Goal: Contribute content: Add original content to the website for others to see

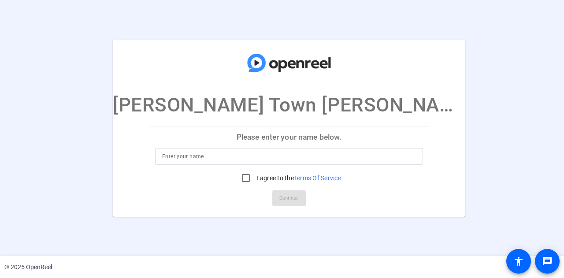
click at [310, 157] on input at bounding box center [289, 156] width 254 height 11
type input "[PERSON_NAME]"
click at [240, 181] on input "I agree to the Terms Of Service" at bounding box center [246, 178] width 18 height 18
checkbox input "true"
click at [279, 201] on span "Continue" at bounding box center [288, 198] width 19 height 13
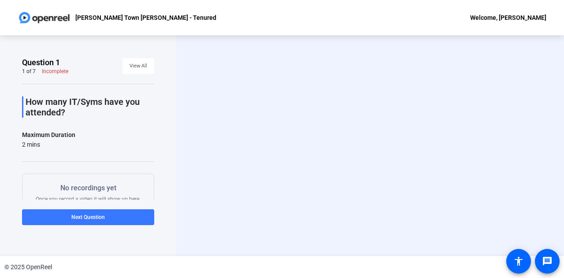
scroll to position [80, 0]
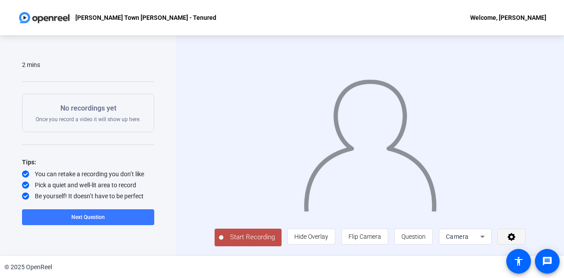
click at [514, 238] on icon at bounding box center [511, 237] width 8 height 8
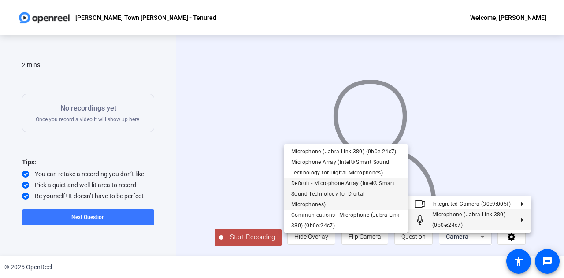
click at [383, 199] on span "Default - Microphone Array (Intel® Smart Sound Technology for Digital Microphon…" at bounding box center [345, 194] width 109 height 32
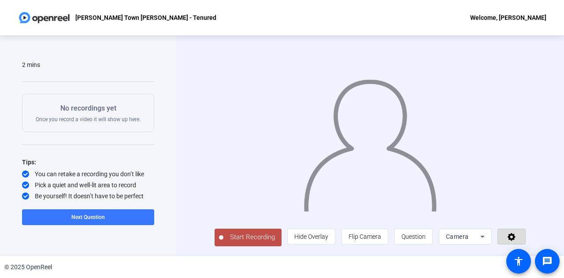
click at [515, 241] on icon at bounding box center [511, 237] width 8 height 8
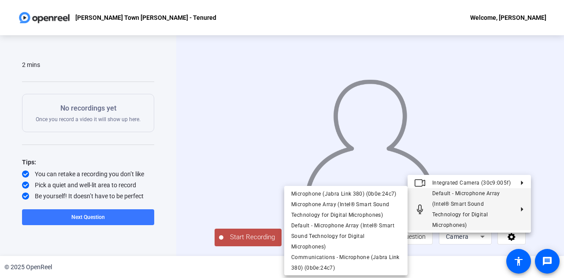
click at [551, 216] on div at bounding box center [282, 139] width 564 height 278
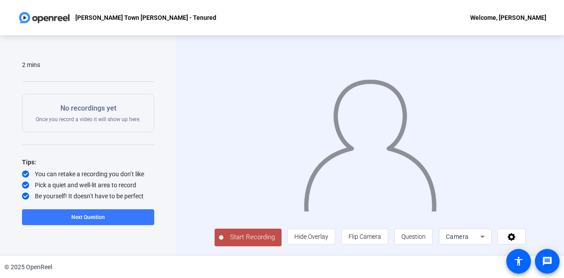
click at [184, 202] on div "Start Recording person Hide Overlay flip Flip Camera question_mark Question Cam…" at bounding box center [370, 145] width 388 height 221
click at [328, 240] on span "Hide Overlay" at bounding box center [311, 236] width 34 height 7
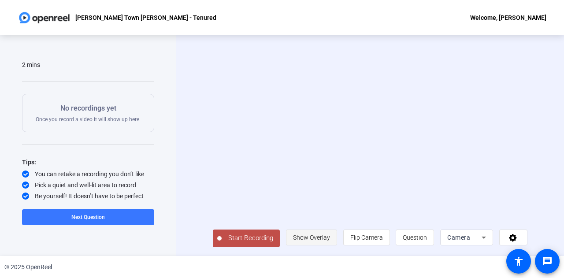
click at [329, 241] on span "Show Overlay" at bounding box center [311, 237] width 37 height 7
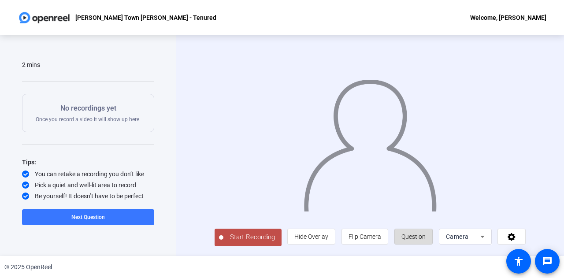
click at [405, 240] on span at bounding box center [413, 236] width 37 height 21
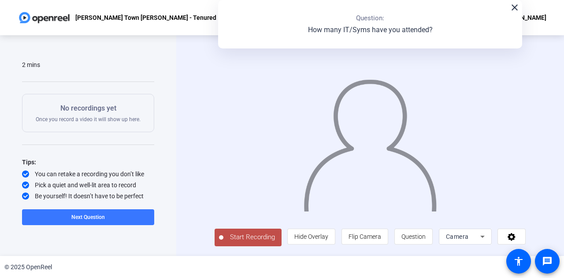
click at [513, 11] on mat-icon "close" at bounding box center [514, 7] width 11 height 11
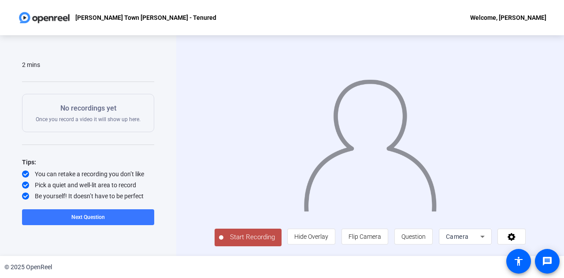
click at [255, 240] on span "Start Recording" at bounding box center [252, 237] width 58 height 10
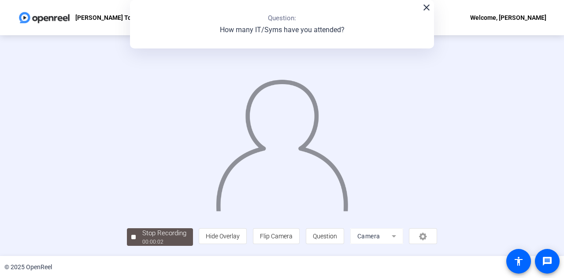
click at [421, 8] on mat-icon "close" at bounding box center [426, 7] width 11 height 11
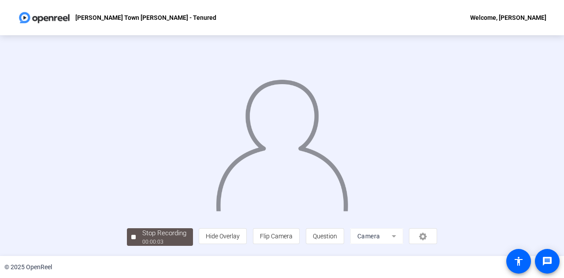
click at [348, 133] on img at bounding box center [282, 141] width 134 height 140
click at [51, 257] on div "© 2025 OpenReel" at bounding box center [282, 267] width 564 height 22
click at [142, 237] on div "Stop Recording" at bounding box center [164, 233] width 44 height 10
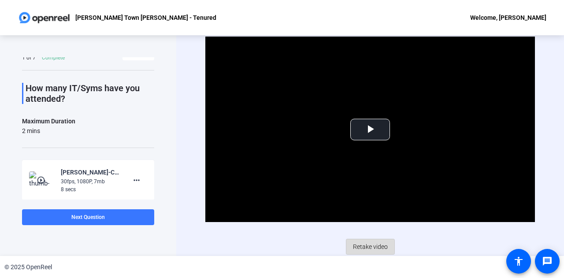
click at [367, 249] on span "Retake video" at bounding box center [370, 246] width 35 height 17
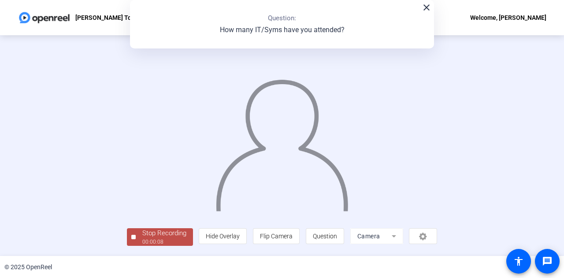
scroll to position [44, 0]
click at [142, 243] on div "00:00:10" at bounding box center [164, 242] width 44 height 8
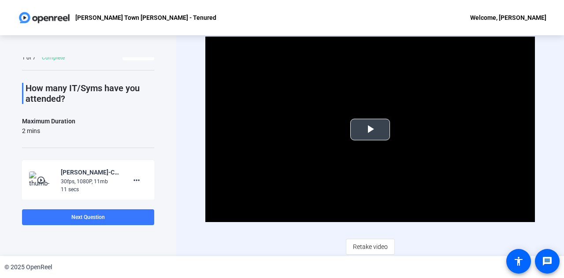
click at [370, 129] on span "Video Player" at bounding box center [370, 129] width 0 height 0
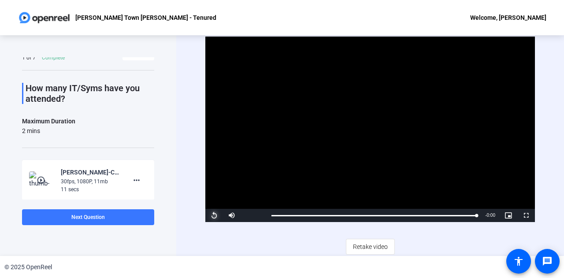
click at [216, 215] on span "Video Player" at bounding box center [214, 215] width 18 height 0
drag, startPoint x: 214, startPoint y: 214, endPoint x: 312, endPoint y: 213, distance: 97.8
click at [312, 213] on div "Pause Mute Current Time 0:09 / Duration 0:11 Loaded : 100.00% 0:02 0:09 Stream …" at bounding box center [369, 215] width 329 height 13
click at [312, 214] on div "Loaded : 100.00% 0:02 0:09" at bounding box center [373, 215] width 205 height 2
click at [370, 244] on span "Retake video" at bounding box center [370, 246] width 35 height 17
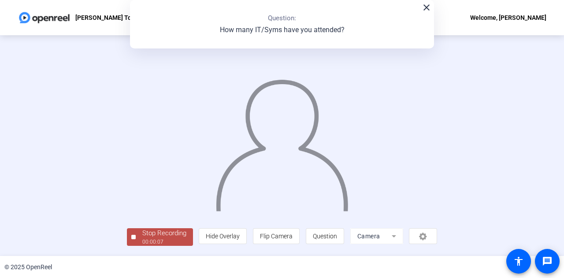
click at [344, 115] on img at bounding box center [282, 141] width 134 height 140
click at [415, 128] on div at bounding box center [282, 132] width 311 height 174
click at [142, 237] on div "Stop Recording" at bounding box center [164, 233] width 44 height 10
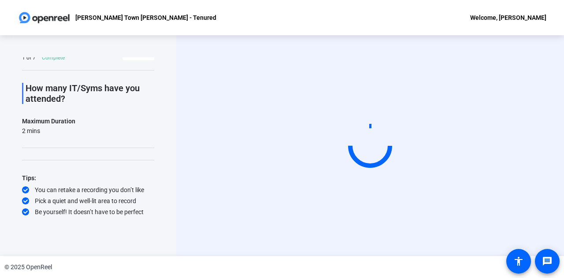
scroll to position [0, 0]
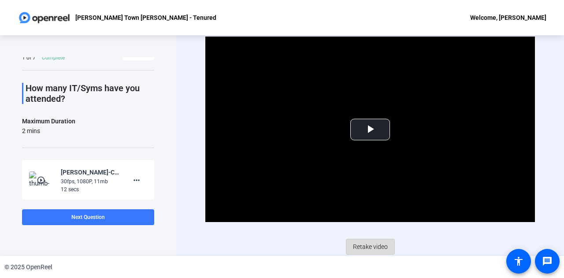
click at [359, 248] on span "Retake video" at bounding box center [370, 246] width 35 height 17
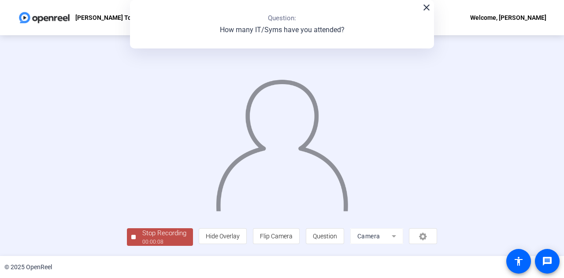
scroll to position [44, 0]
click at [154, 241] on div "Stop Recording 00:00:09 person Hide Overlay flip Flip Camera question_mark Ques…" at bounding box center [282, 235] width 311 height 19
click at [136, 238] on span "Stop Recording 00:00:10" at bounding box center [164, 237] width 57 height 18
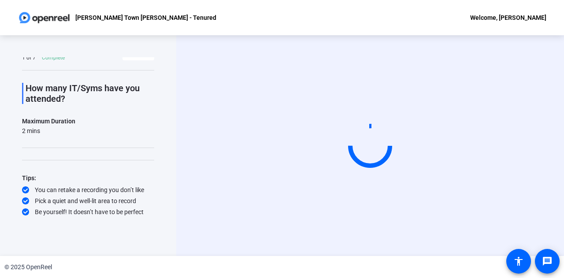
scroll to position [0, 0]
click at [107, 238] on div "Question 1 1 of 7 Complete View All How many IT/Syms have you attended? Maximum…" at bounding box center [88, 145] width 176 height 221
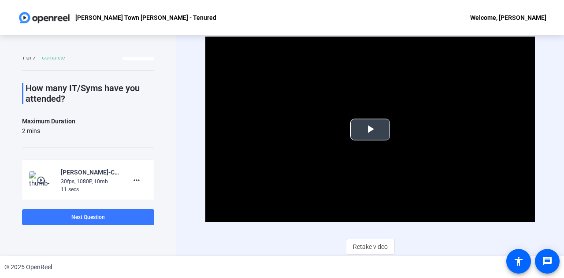
click at [370, 129] on span "Video Player" at bounding box center [370, 129] width 0 height 0
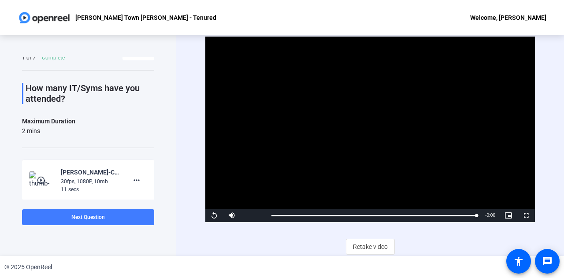
click at [117, 218] on span at bounding box center [88, 217] width 132 height 21
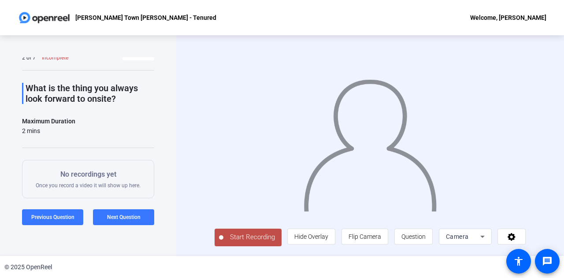
click at [166, 251] on div "Question 2 2 of 7 Incomplete View All What is the thing you always look forward…" at bounding box center [88, 145] width 176 height 221
click at [223, 240] on span "Start Recording" at bounding box center [252, 237] width 58 height 10
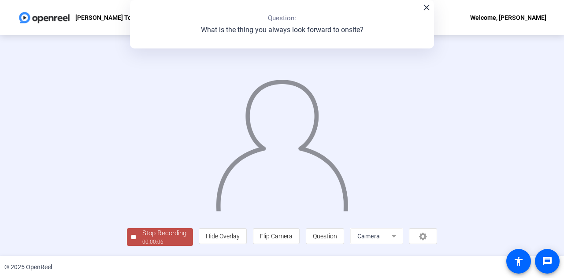
click at [437, 188] on div at bounding box center [282, 132] width 311 height 174
click at [136, 240] on span "Stop Recording 00:00:08" at bounding box center [164, 237] width 57 height 18
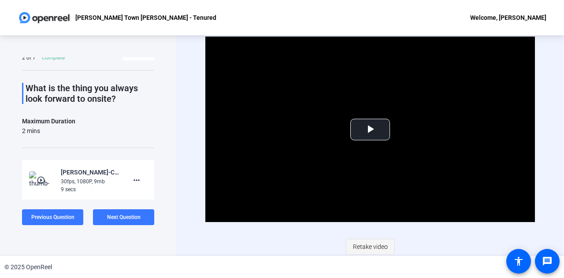
click at [364, 240] on span "Retake video" at bounding box center [370, 246] width 35 height 17
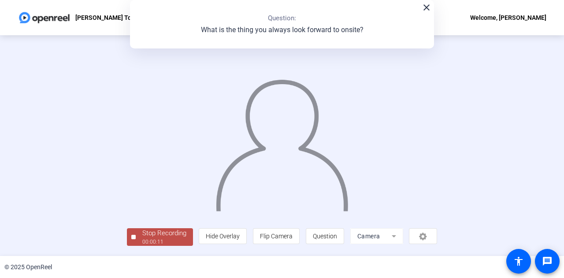
click at [349, 211] on img at bounding box center [282, 141] width 134 height 140
click at [136, 239] on span "Stop Recording 00:00:13" at bounding box center [164, 237] width 57 height 18
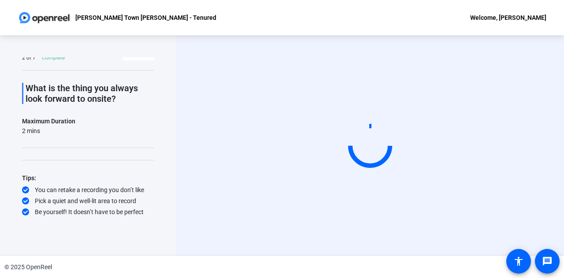
scroll to position [0, 0]
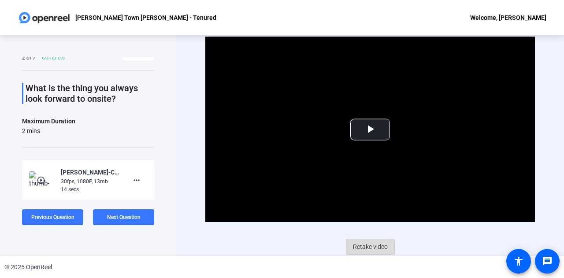
click at [355, 249] on span "Retake video" at bounding box center [370, 246] width 35 height 17
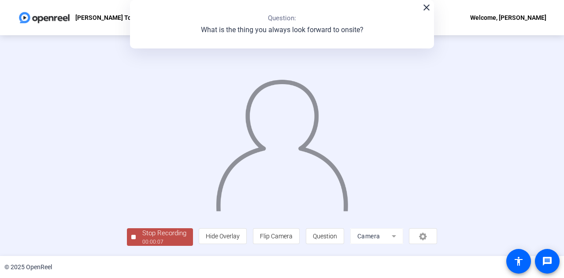
click at [300, 172] on img at bounding box center [282, 141] width 134 height 140
click at [142, 244] on div "00:00:09" at bounding box center [164, 242] width 44 height 8
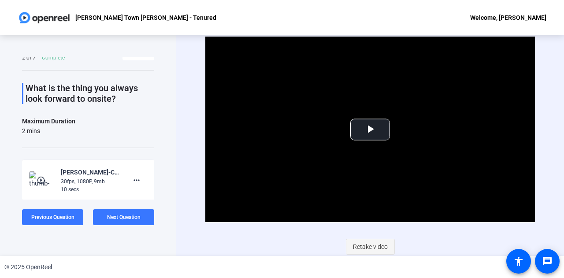
click at [368, 252] on span "Retake video" at bounding box center [370, 246] width 35 height 17
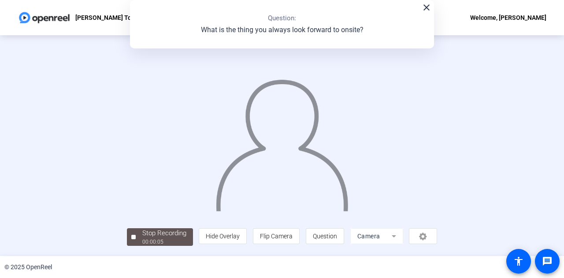
scroll to position [44, 0]
click at [142, 244] on div "00:00:06" at bounding box center [164, 242] width 44 height 8
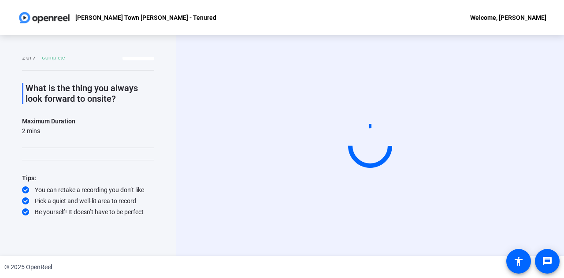
scroll to position [0, 0]
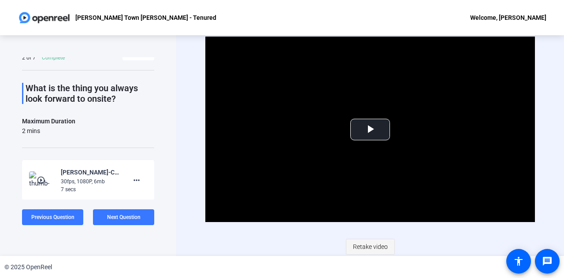
click at [369, 245] on span "Retake video" at bounding box center [370, 246] width 35 height 17
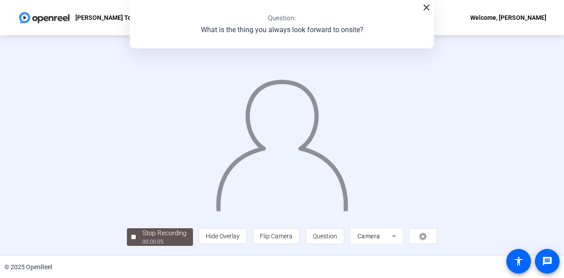
scroll to position [44, 0]
click at [142, 237] on div "Stop Recording" at bounding box center [164, 233] width 44 height 10
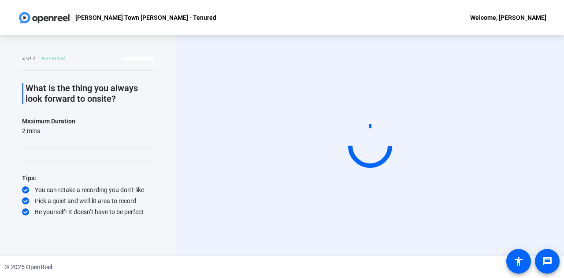
scroll to position [0, 0]
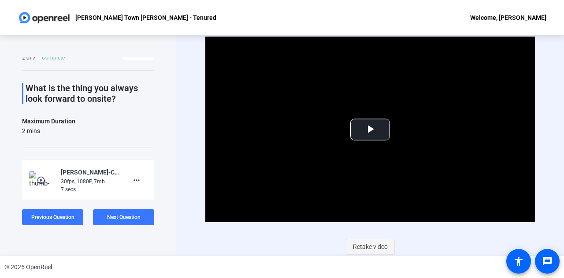
click at [368, 250] on span "Retake video" at bounding box center [370, 246] width 35 height 17
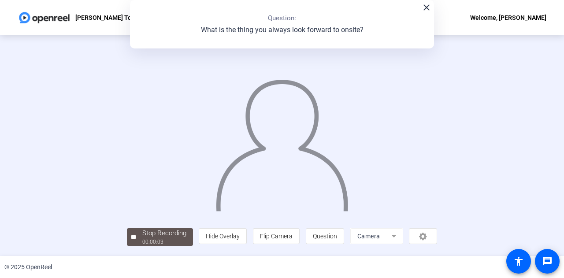
scroll to position [44, 0]
click at [142, 231] on div "Stop Recording" at bounding box center [164, 233] width 44 height 10
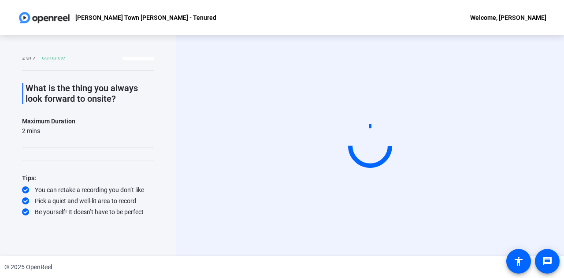
scroll to position [0, 0]
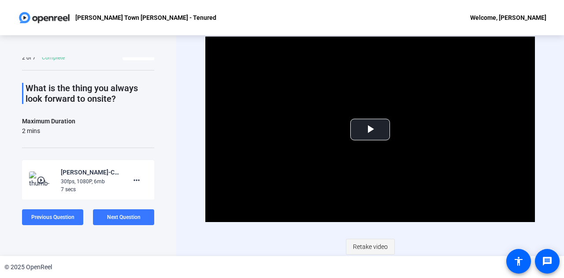
click at [370, 240] on span "Retake video" at bounding box center [370, 246] width 35 height 17
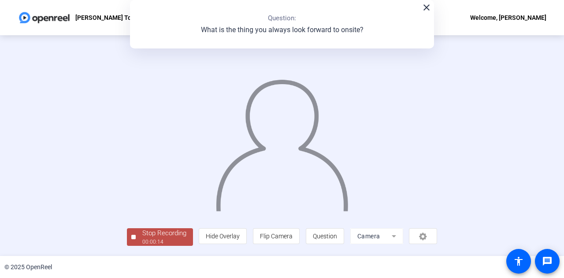
scroll to position [44, 0]
click at [142, 235] on div "Stop Recording" at bounding box center [164, 233] width 44 height 10
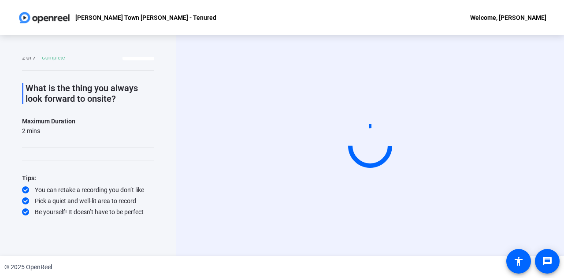
scroll to position [0, 0]
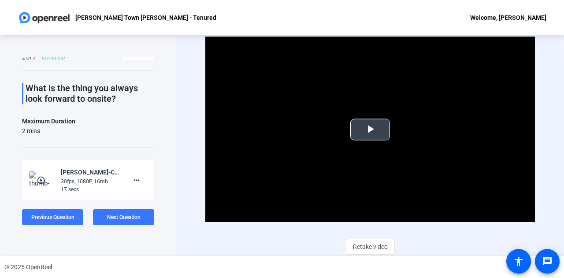
click at [370, 129] on span "Video Player" at bounding box center [370, 129] width 0 height 0
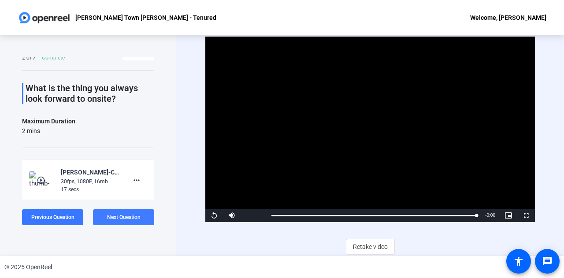
click at [135, 220] on span "Next Question" at bounding box center [123, 217] width 33 height 6
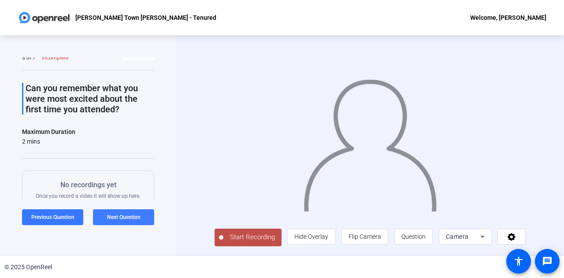
click at [117, 211] on span at bounding box center [123, 217] width 61 height 21
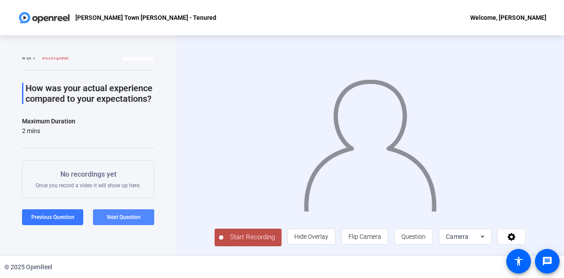
click at [117, 211] on span at bounding box center [123, 217] width 61 height 21
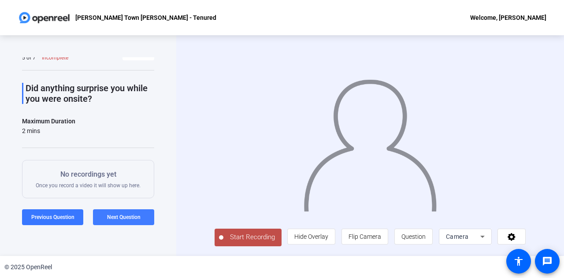
click at [117, 220] on span "Next Question" at bounding box center [123, 217] width 33 height 6
click at [248, 238] on span "Start Recording" at bounding box center [252, 237] width 58 height 10
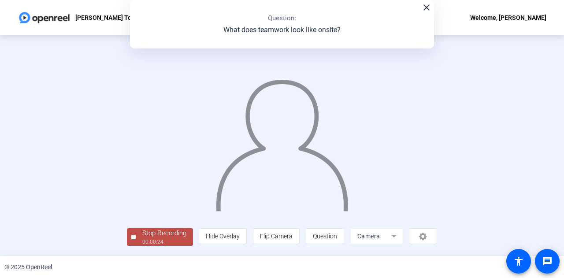
click at [334, 211] on img at bounding box center [282, 141] width 134 height 140
click at [142, 237] on div "Stop Recording" at bounding box center [164, 233] width 44 height 10
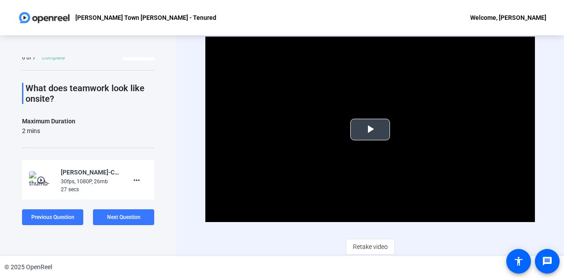
click at [370, 129] on span "Video Player" at bounding box center [370, 129] width 0 height 0
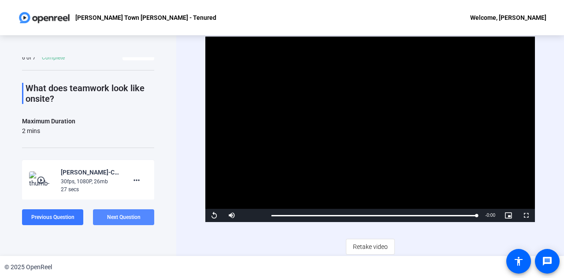
click at [128, 217] on span "Next Question" at bounding box center [123, 217] width 33 height 6
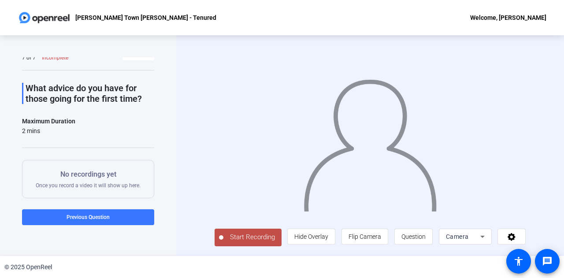
click at [252, 239] on span "Start Recording" at bounding box center [252, 237] width 58 height 10
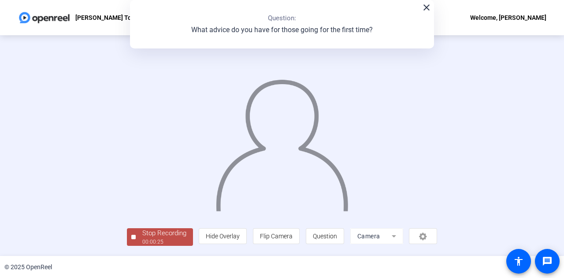
scroll to position [44, 0]
click at [142, 233] on div "Stop Recording" at bounding box center [164, 233] width 44 height 10
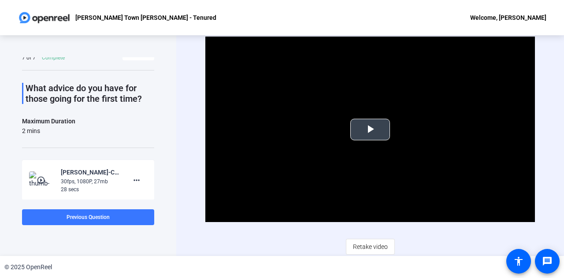
click at [370, 129] on span "Video Player" at bounding box center [370, 129] width 0 height 0
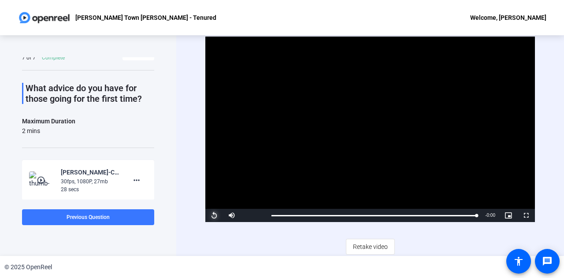
click at [213, 215] on span "Video Player" at bounding box center [214, 215] width 18 height 0
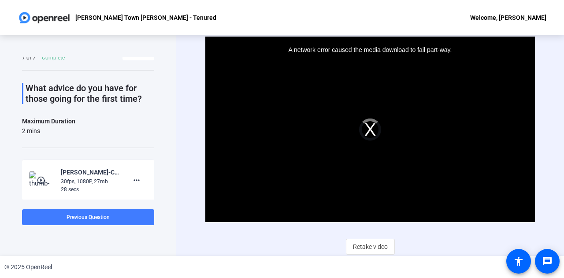
click at [53, 224] on span at bounding box center [88, 217] width 132 height 21
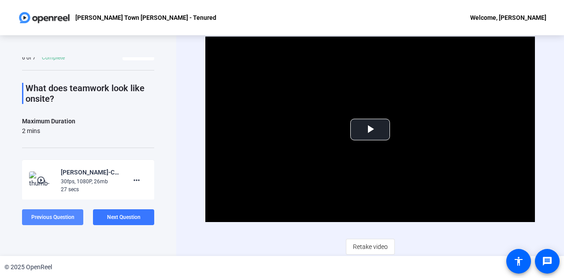
click at [53, 224] on span at bounding box center [52, 217] width 61 height 21
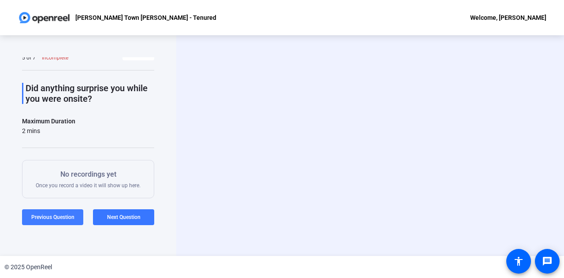
click at [53, 224] on span at bounding box center [52, 217] width 61 height 21
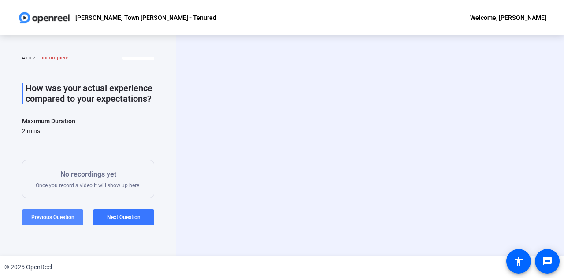
click at [53, 224] on span at bounding box center [52, 217] width 61 height 21
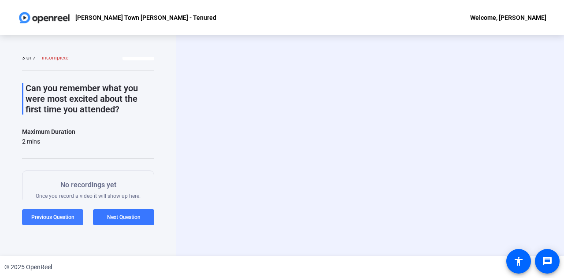
click at [53, 224] on span at bounding box center [52, 217] width 61 height 21
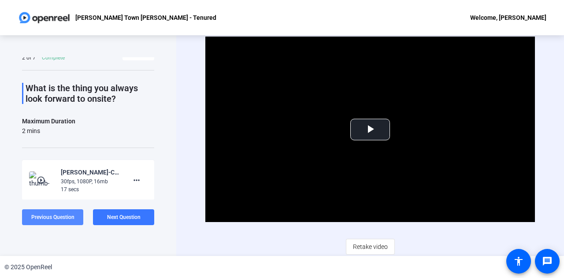
click at [53, 224] on span at bounding box center [52, 217] width 61 height 21
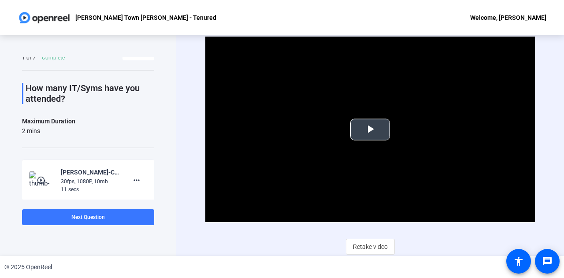
click at [370, 129] on span "Video Player" at bounding box center [370, 129] width 0 height 0
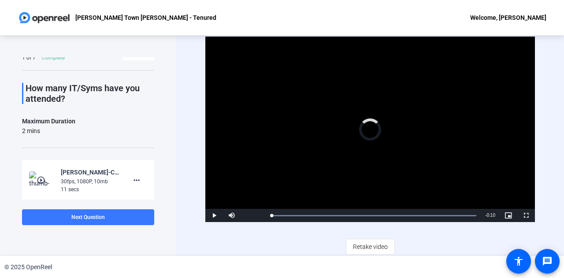
drag, startPoint x: 281, startPoint y: 216, endPoint x: 230, endPoint y: 222, distance: 51.0
click at [230, 222] on div "Video Player is loading. Play Video Play Mute Current Time 0:00 / Duration 0:10…" at bounding box center [369, 146] width 329 height 218
click at [122, 215] on span at bounding box center [88, 217] width 132 height 21
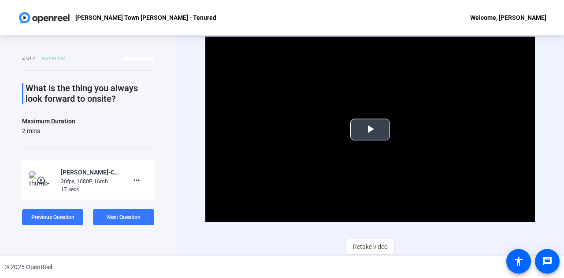
click at [344, 126] on video "Video Player" at bounding box center [369, 129] width 329 height 185
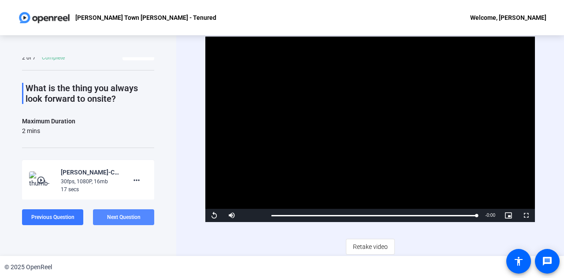
click at [109, 219] on span "Next Question" at bounding box center [123, 217] width 33 height 6
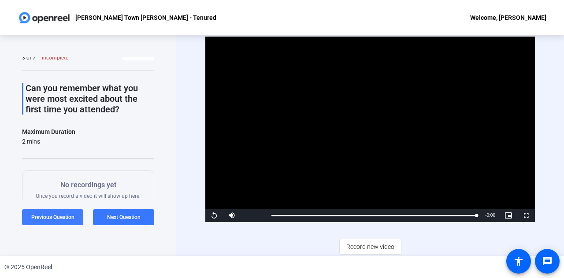
click at [74, 212] on span at bounding box center [52, 217] width 61 height 21
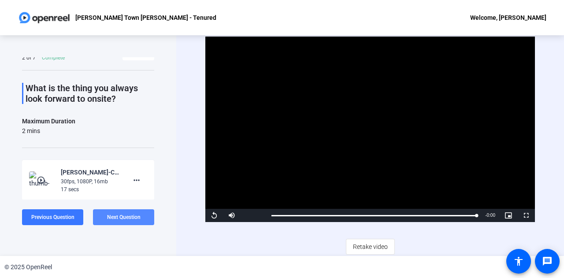
click at [115, 217] on span "Next Question" at bounding box center [123, 217] width 33 height 6
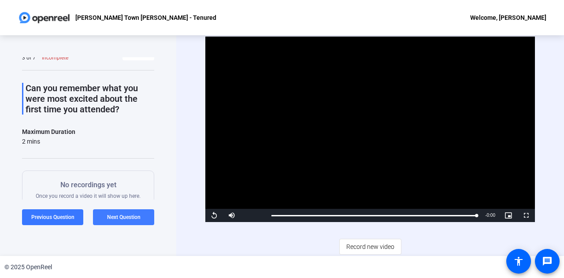
click at [115, 214] on span "Next Question" at bounding box center [123, 217] width 33 height 6
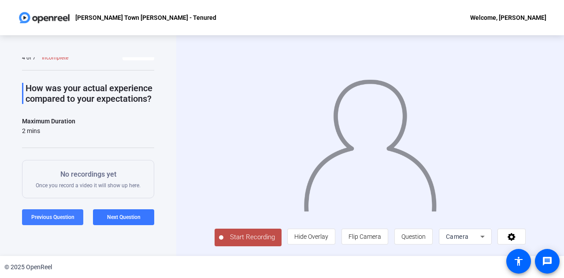
click at [45, 221] on span at bounding box center [52, 217] width 61 height 21
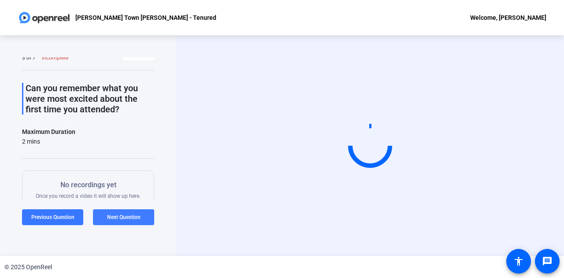
click at [129, 216] on span "Next Question" at bounding box center [123, 217] width 33 height 6
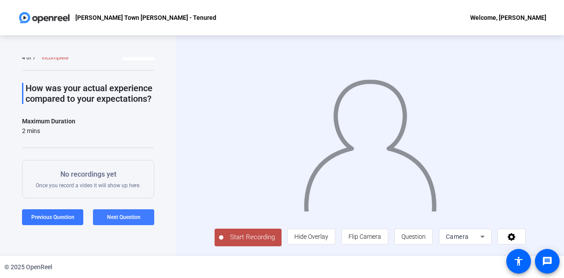
click at [122, 217] on span "Next Question" at bounding box center [123, 217] width 33 height 6
click at [68, 213] on span at bounding box center [52, 217] width 61 height 21
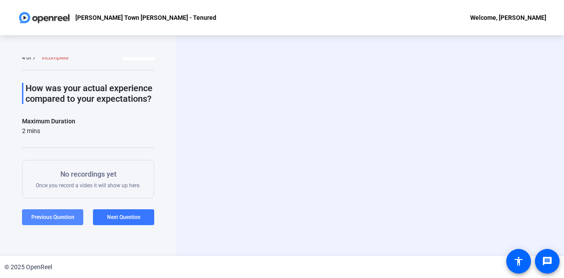
click at [68, 213] on span at bounding box center [52, 217] width 61 height 21
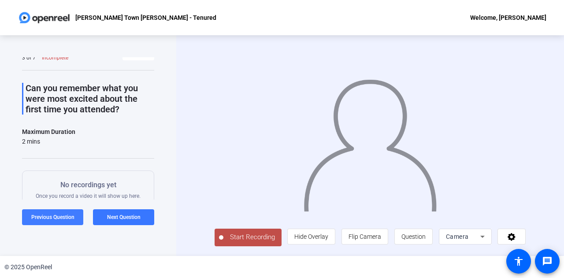
click at [68, 213] on span at bounding box center [52, 217] width 61 height 21
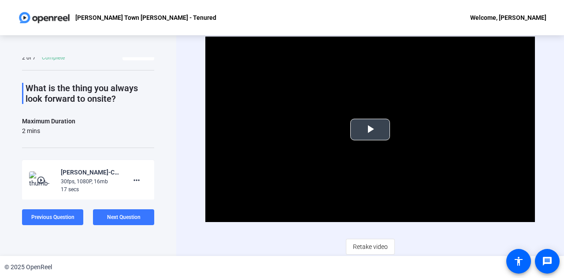
click at [394, 125] on video "Video Player" at bounding box center [369, 129] width 329 height 185
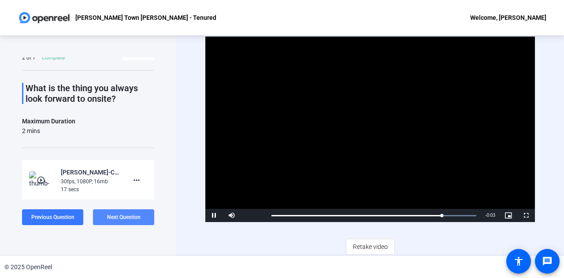
click at [109, 218] on span "Next Question" at bounding box center [123, 217] width 33 height 6
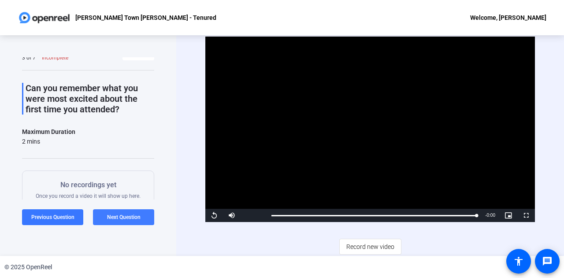
click at [109, 218] on span "Next Question" at bounding box center [123, 217] width 33 height 6
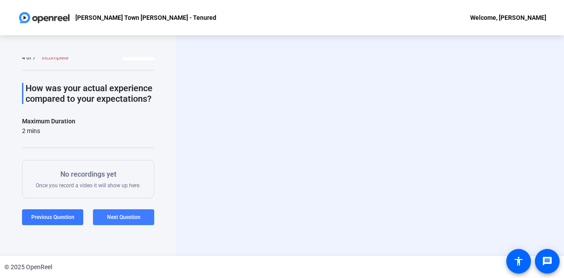
click at [109, 218] on span "Next Question" at bounding box center [123, 217] width 33 height 6
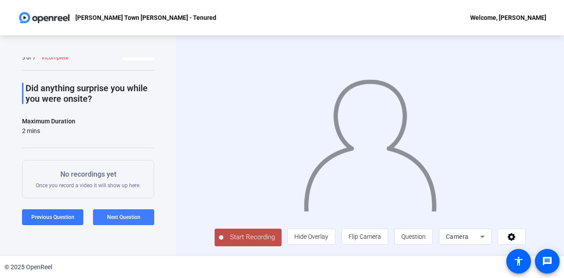
click at [109, 218] on span "Next Question" at bounding box center [123, 217] width 33 height 6
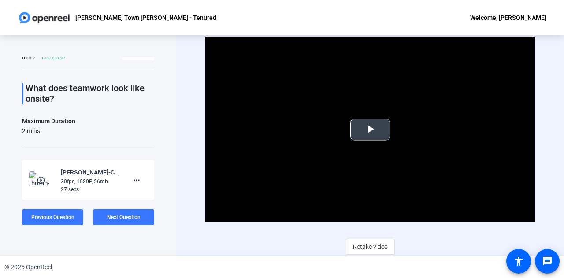
click at [370, 129] on span "Video Player" at bounding box center [370, 129] width 0 height 0
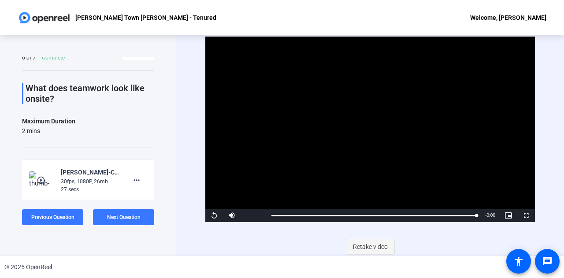
click at [368, 245] on span "Retake video" at bounding box center [370, 246] width 35 height 17
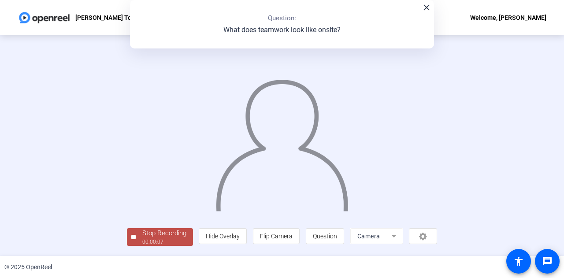
scroll to position [44, 0]
click at [142, 238] on div "Stop Recording" at bounding box center [164, 233] width 44 height 10
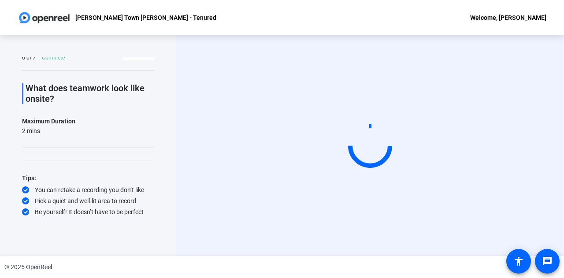
scroll to position [0, 0]
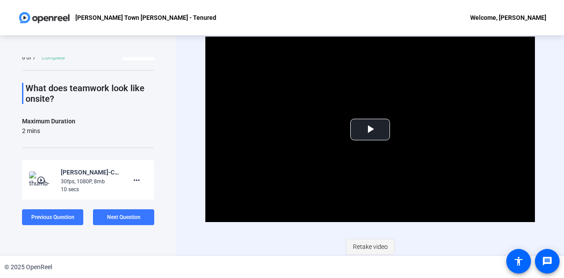
click at [373, 241] on span "Retake video" at bounding box center [370, 246] width 35 height 17
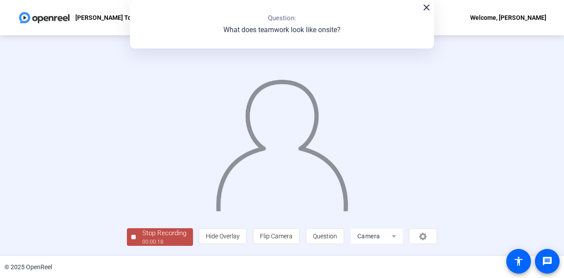
scroll to position [44, 0]
click at [142, 243] on div "00:00:19" at bounding box center [164, 242] width 44 height 8
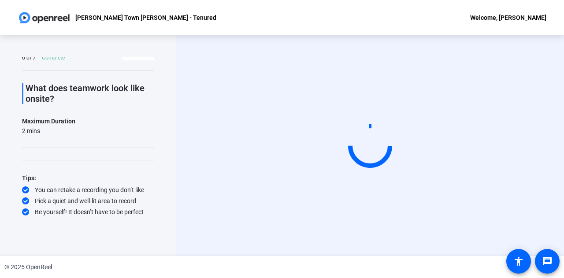
scroll to position [0, 0]
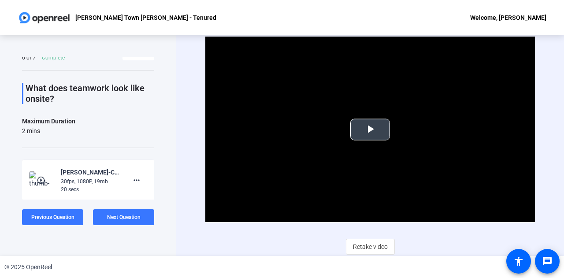
click at [370, 129] on span "Video Player" at bounding box center [370, 129] width 0 height 0
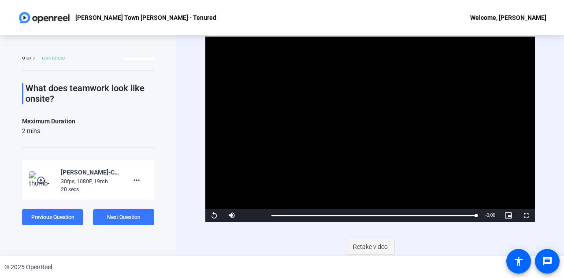
click at [376, 244] on span "Retake video" at bounding box center [370, 246] width 35 height 17
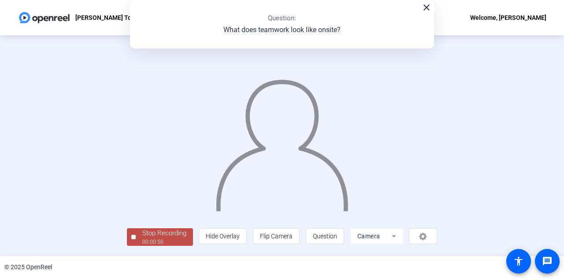
scroll to position [43, 0]
click at [142, 237] on div "Stop Recording" at bounding box center [164, 233] width 44 height 10
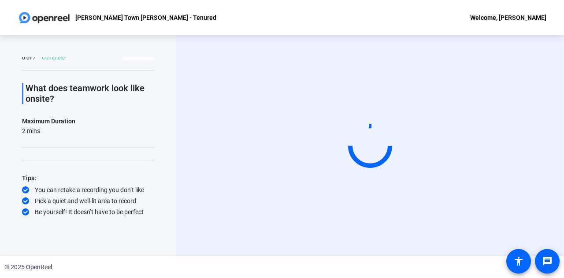
scroll to position [0, 0]
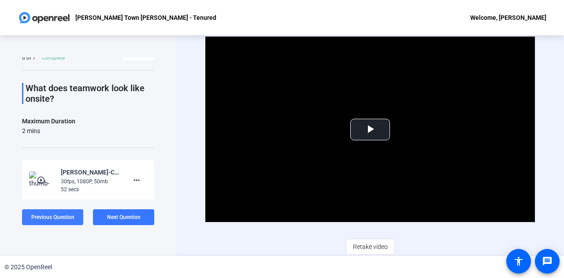
click at [62, 218] on span "Previous Question" at bounding box center [52, 217] width 43 height 6
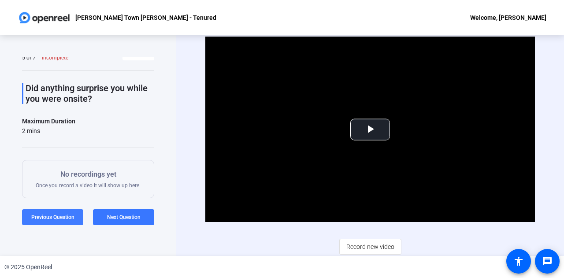
click at [62, 218] on span "Previous Question" at bounding box center [52, 217] width 43 height 6
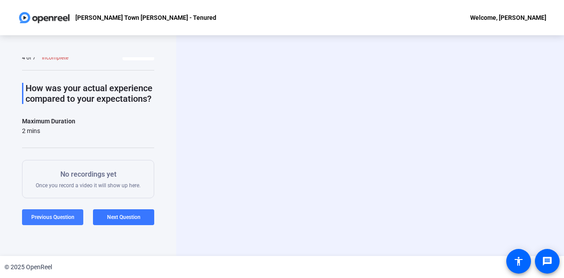
click at [48, 220] on span "Previous Question" at bounding box center [52, 217] width 43 height 6
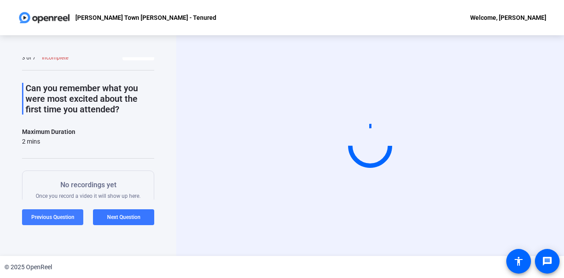
click at [48, 220] on span "Previous Question" at bounding box center [52, 217] width 43 height 6
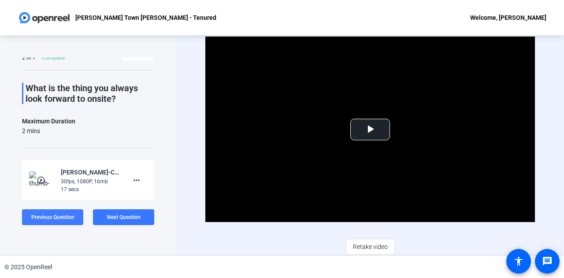
click at [48, 220] on span "Previous Question" at bounding box center [52, 217] width 43 height 6
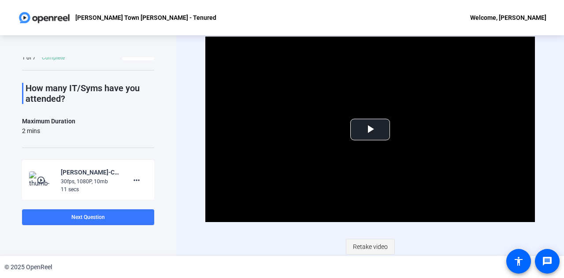
click at [350, 244] on span at bounding box center [370, 246] width 48 height 21
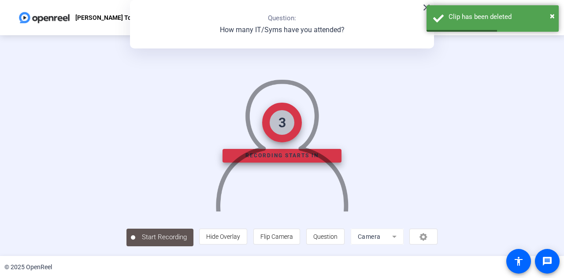
click at [278, 175] on img at bounding box center [281, 141] width 135 height 140
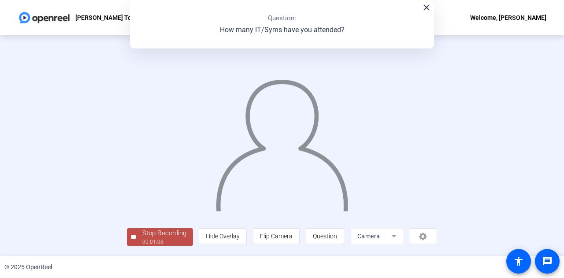
scroll to position [44, 0]
click at [142, 238] on div "Stop Recording" at bounding box center [164, 233] width 44 height 10
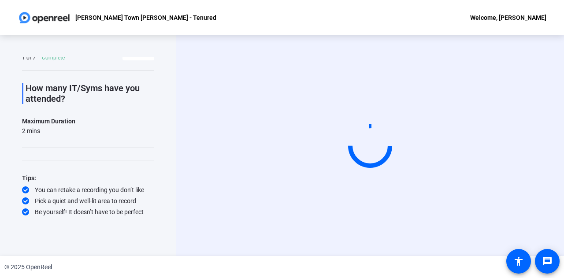
scroll to position [0, 0]
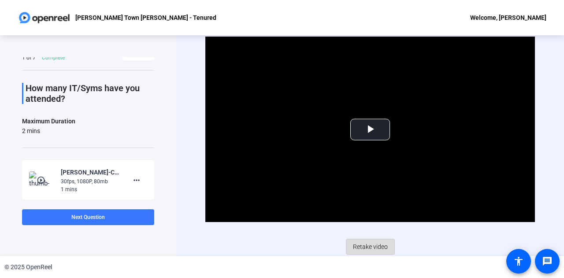
click at [362, 249] on span "Retake video" at bounding box center [370, 246] width 35 height 17
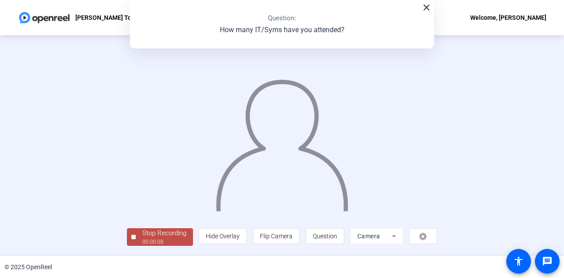
scroll to position [44, 0]
click at [142, 242] on div "00:00:09" at bounding box center [164, 242] width 44 height 8
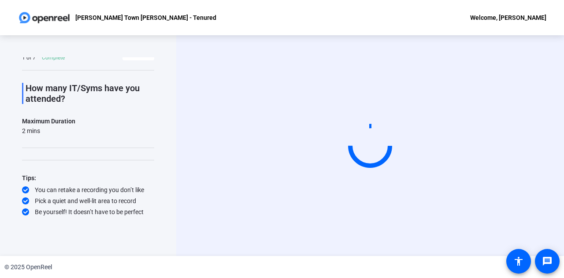
scroll to position [0, 0]
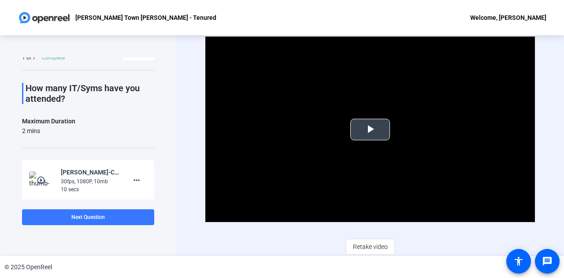
click at [370, 129] on span "Video Player" at bounding box center [370, 129] width 0 height 0
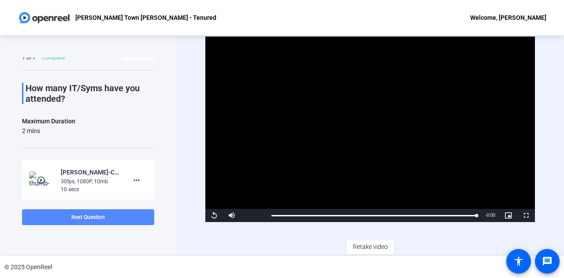
click at [134, 216] on span at bounding box center [88, 217] width 132 height 21
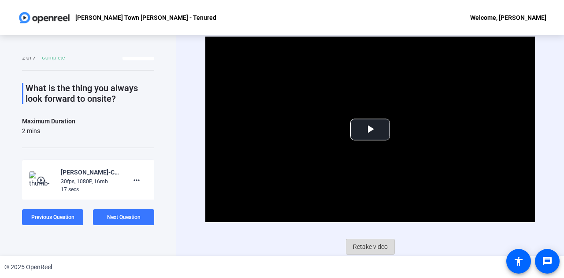
click at [358, 238] on span "Retake video" at bounding box center [370, 246] width 35 height 17
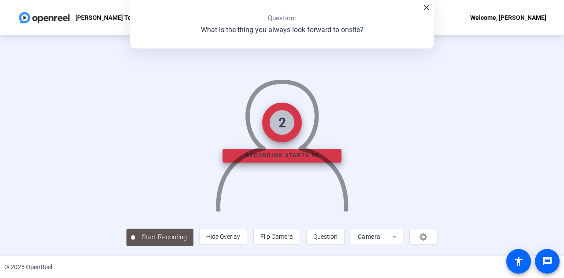
scroll to position [44, 0]
click at [402, 83] on div at bounding box center [281, 132] width 311 height 175
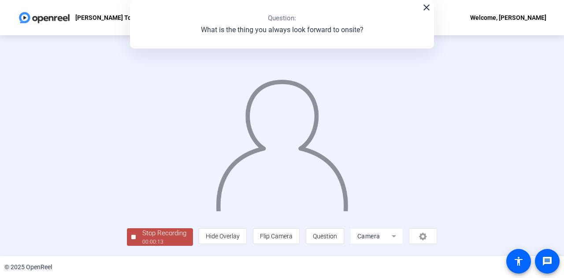
click at [142, 242] on div "00:00:13" at bounding box center [164, 242] width 44 height 8
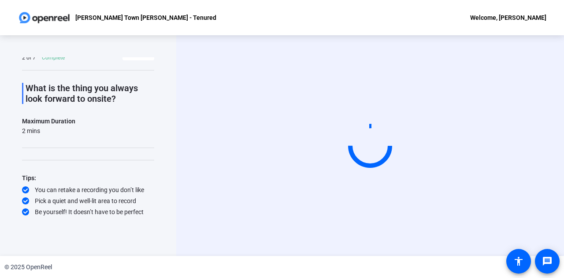
scroll to position [0, 0]
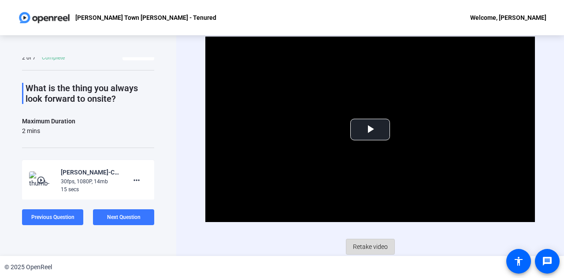
click at [368, 245] on span "Retake video" at bounding box center [370, 246] width 35 height 17
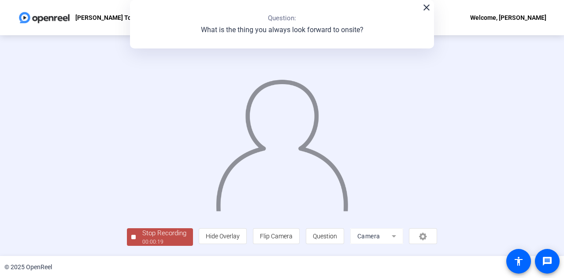
scroll to position [44, 0]
click at [136, 240] on span "Stop Recording 00:00:19" at bounding box center [164, 237] width 57 height 18
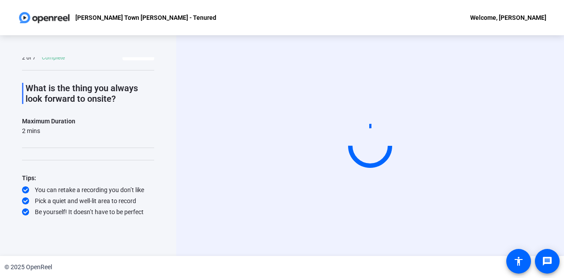
scroll to position [0, 0]
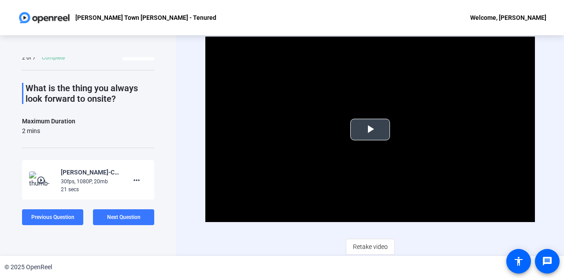
click at [370, 129] on span "Video Player" at bounding box center [370, 129] width 0 height 0
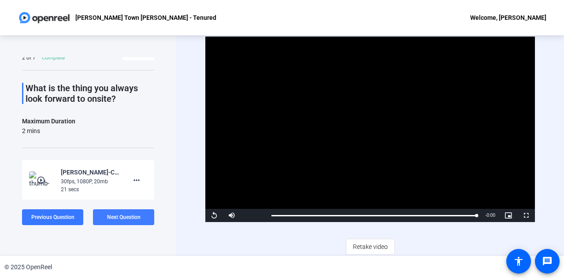
click at [128, 218] on span "Next Question" at bounding box center [123, 217] width 33 height 6
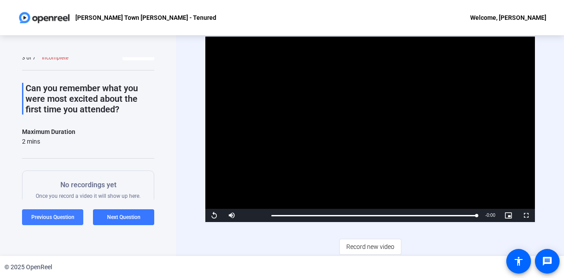
click at [57, 218] on span "Previous Question" at bounding box center [52, 217] width 43 height 6
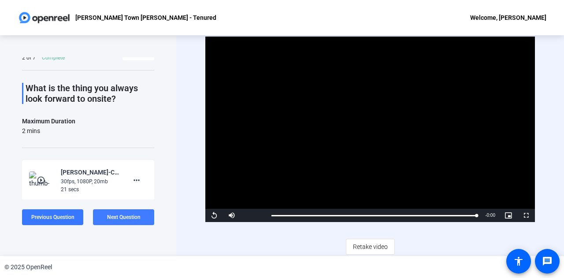
click at [118, 214] on span "Next Question" at bounding box center [123, 217] width 33 height 6
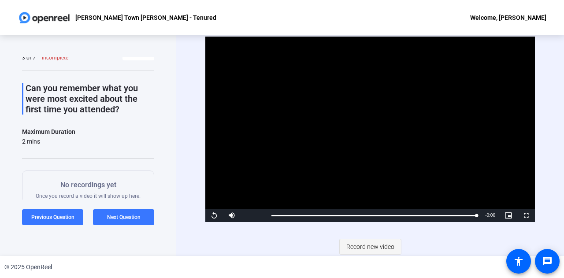
click at [381, 240] on span "Record new video" at bounding box center [370, 246] width 48 height 17
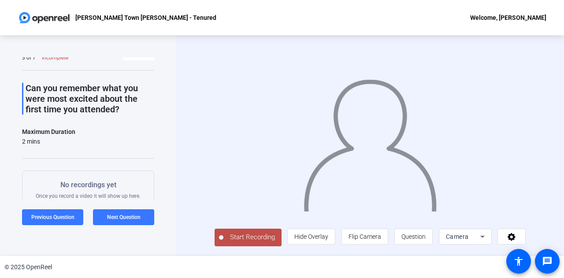
click at [227, 242] on span "Start Recording" at bounding box center [252, 237] width 58 height 10
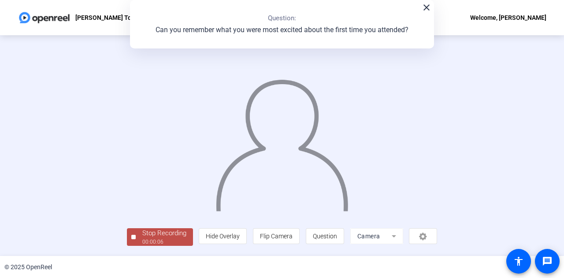
scroll to position [44, 0]
click at [142, 234] on div "Stop Recording" at bounding box center [164, 233] width 44 height 10
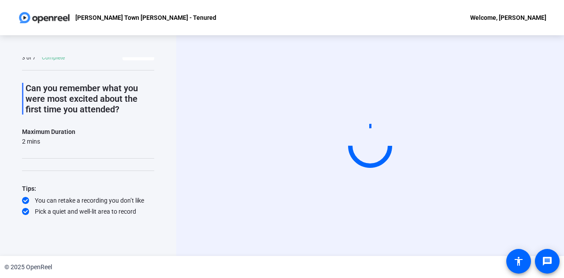
scroll to position [0, 0]
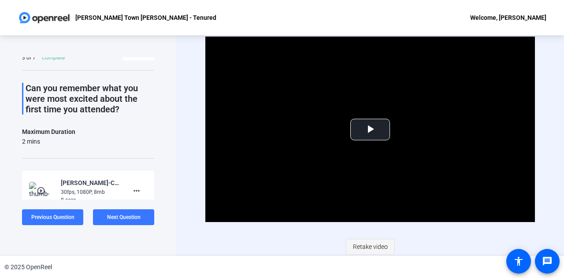
click at [367, 244] on span "Retake video" at bounding box center [370, 246] width 35 height 17
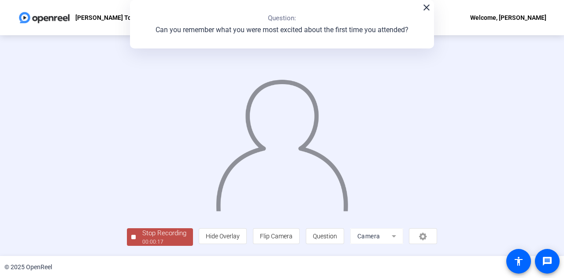
scroll to position [44, 0]
click at [127, 220] on div at bounding box center [282, 132] width 311 height 174
click at [142, 238] on div "Stop Recording" at bounding box center [164, 233] width 44 height 10
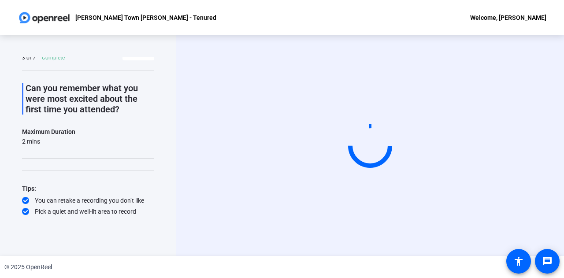
scroll to position [0, 0]
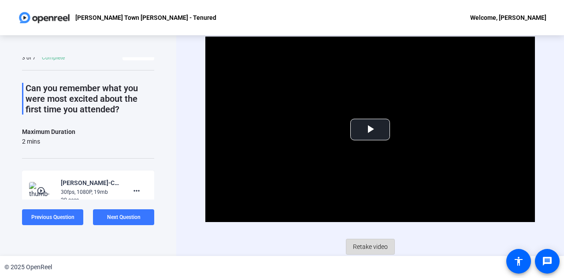
click at [377, 248] on span "Retake video" at bounding box center [370, 246] width 35 height 17
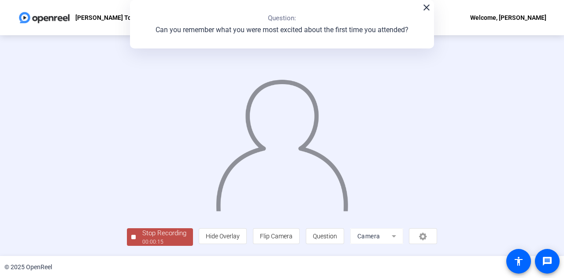
scroll to position [44, 0]
click at [142, 246] on div "00:00:16" at bounding box center [164, 242] width 44 height 8
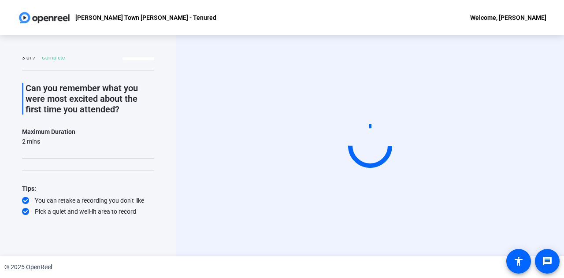
scroll to position [0, 0]
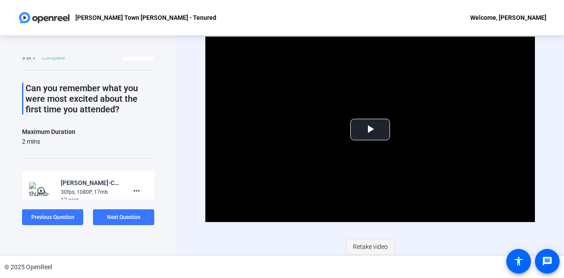
click at [359, 249] on span "Retake video" at bounding box center [370, 246] width 35 height 17
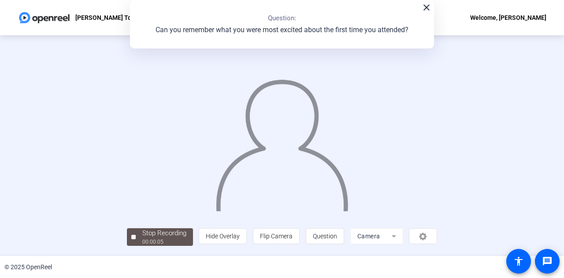
scroll to position [44, 0]
click at [142, 236] on div "Stop Recording" at bounding box center [164, 233] width 44 height 10
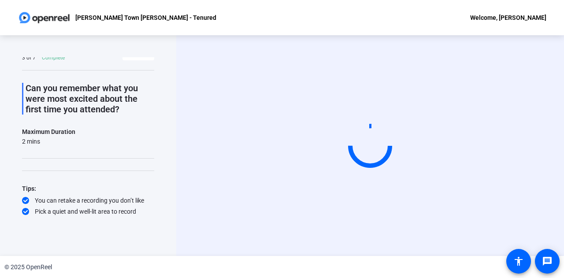
scroll to position [0, 0]
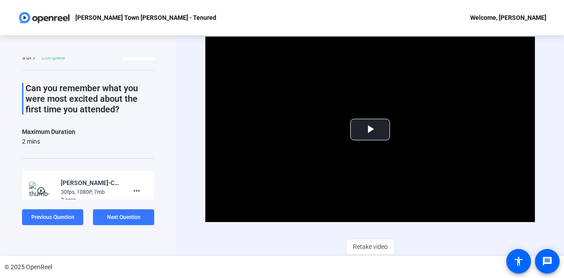
drag, startPoint x: 363, startPoint y: 242, endPoint x: 308, endPoint y: 241, distance: 55.1
click at [308, 241] on div "Video Player is loading. Play Video Play Mute Current Time 0:00 / Duration 0:07…" at bounding box center [369, 146] width 329 height 218
drag, startPoint x: 367, startPoint y: 248, endPoint x: 272, endPoint y: 237, distance: 95.4
click at [272, 237] on div "Video Player is loading. Play Video Play Mute Current Time 0:00 / Duration 0:07…" at bounding box center [369, 146] width 329 height 218
click at [353, 247] on span "Retake video" at bounding box center [370, 246] width 35 height 17
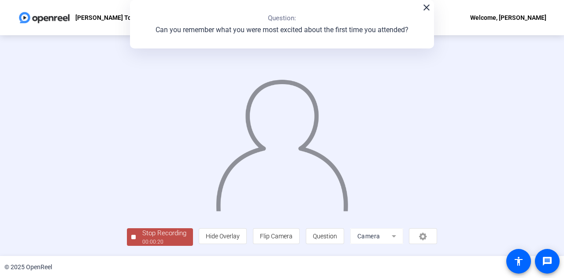
scroll to position [44, 0]
click at [142, 238] on div "Stop Recording" at bounding box center [164, 233] width 44 height 10
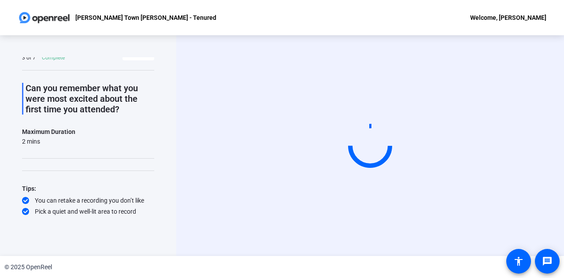
scroll to position [0, 0]
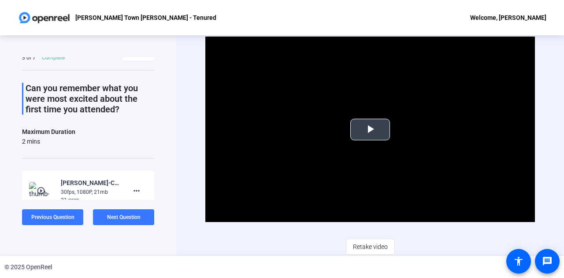
click at [370, 129] on span "Video Player" at bounding box center [370, 129] width 0 height 0
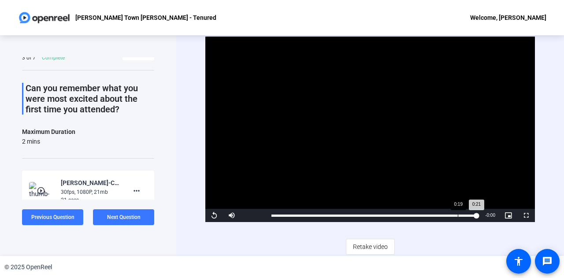
click at [457, 215] on div "Loaded : 100.00% 0:19 0:21" at bounding box center [373, 215] width 205 height 2
click at [214, 215] on span "Video Player" at bounding box center [214, 215] width 18 height 0
click at [444, 211] on div "Loaded : 100.00% 0:18 0:21" at bounding box center [374, 215] width 214 height 13
click at [216, 215] on span "Video Player" at bounding box center [214, 215] width 18 height 0
click at [144, 218] on span at bounding box center [123, 217] width 61 height 21
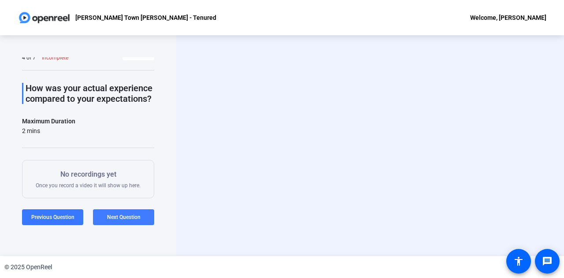
click at [144, 218] on span at bounding box center [123, 217] width 61 height 21
